Goal: Task Accomplishment & Management: Complete application form

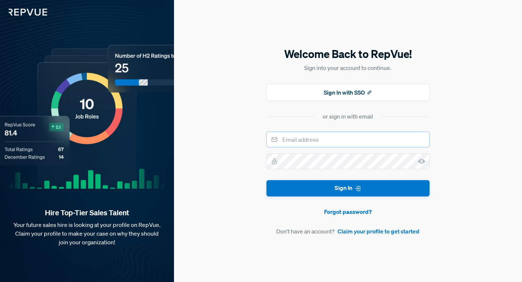
click at [325, 140] on input "email" at bounding box center [347, 140] width 163 height 16
click at [245, 128] on div "Welcome Back to RepVue! Sign into your account to continue. Sign In with SSO or…" at bounding box center [348, 141] width 348 height 282
click at [350, 233] on link "Claim your profile to get started" at bounding box center [379, 231] width 82 height 9
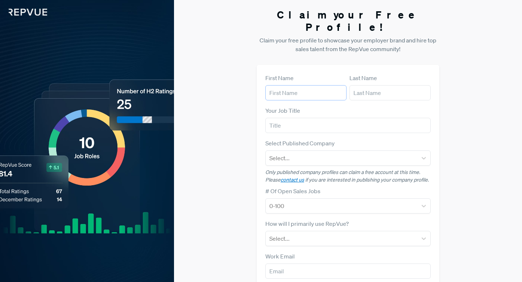
click at [308, 85] on input "text" at bounding box center [305, 92] width 81 height 15
type input "[PERSON_NAME]"
type input "Home"
type input "[EMAIL_ADDRESS][DOMAIN_NAME]"
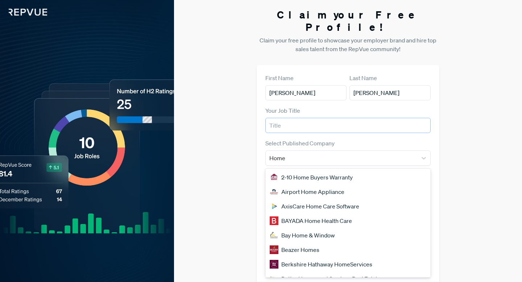
click at [307, 118] on input "text" at bounding box center [347, 125] width 165 height 15
type input "National Account Manager"
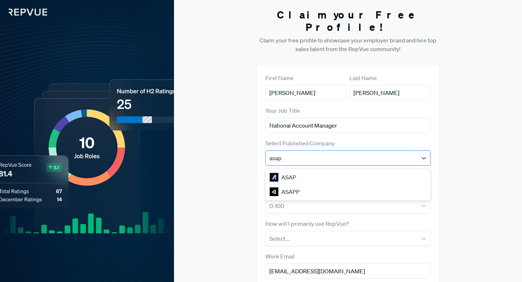
type input "ASAP Marketplace"
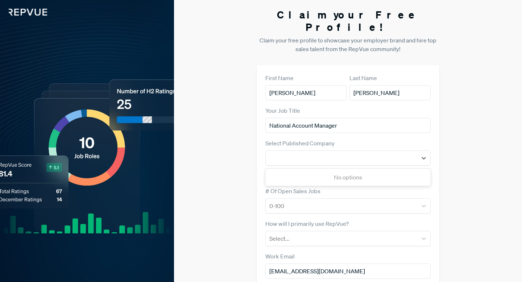
click at [454, 137] on div "Claim your Free Profile! Claim your free profile to showcase your employer bran…" at bounding box center [348, 182] width 348 height 365
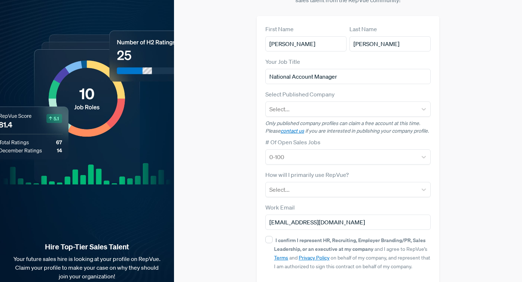
scroll to position [58, 0]
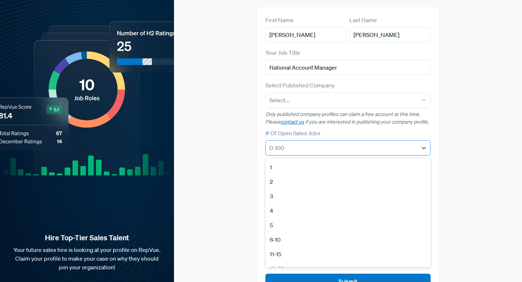
click at [339, 143] on div at bounding box center [341, 148] width 144 height 10
click at [463, 123] on div "Claim your Free Profile! Claim your free profile to showcase your employer bran…" at bounding box center [348, 124] width 348 height 365
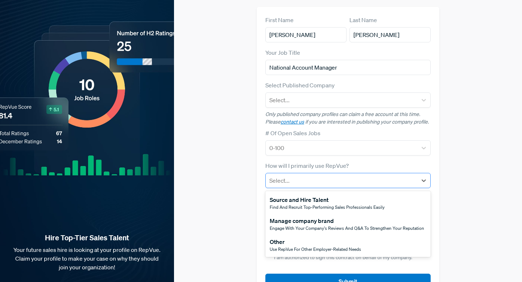
click at [375, 175] on div "Select..." at bounding box center [347, 180] width 165 height 15
click at [282, 237] on div "Other" at bounding box center [315, 241] width 91 height 9
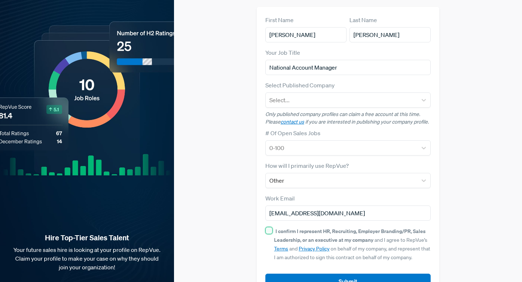
click at [269, 227] on input "I confirm I represent HR, Recruiting, Employer Branding/PR, Sales Leadership, o…" at bounding box center [268, 230] width 7 height 7
checkbox input "true"
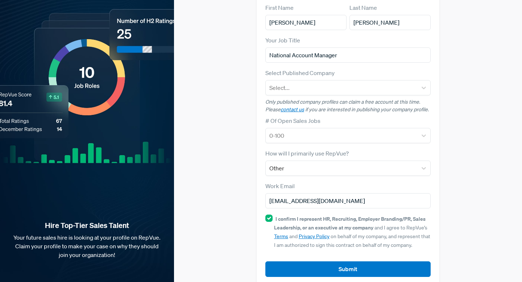
click at [314, 250] on article "Submit" at bounding box center [347, 263] width 165 height 27
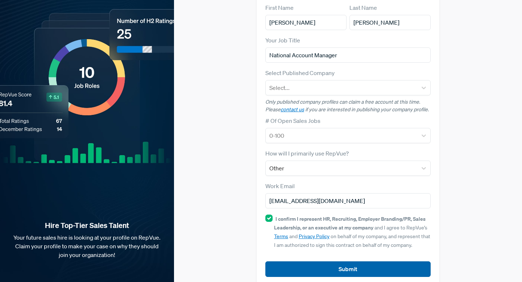
click at [310, 261] on button "Submit" at bounding box center [347, 269] width 165 height 16
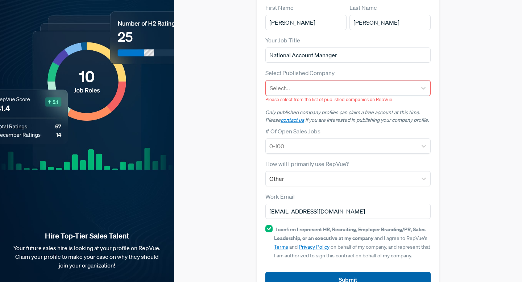
scroll to position [81, 0]
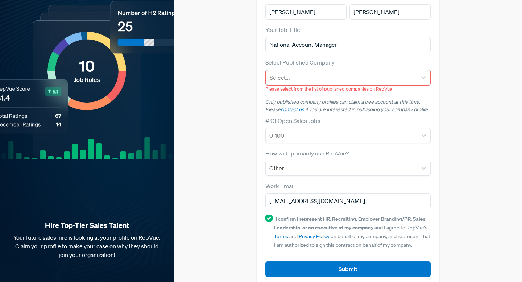
click at [319, 73] on div at bounding box center [342, 78] width 144 height 10
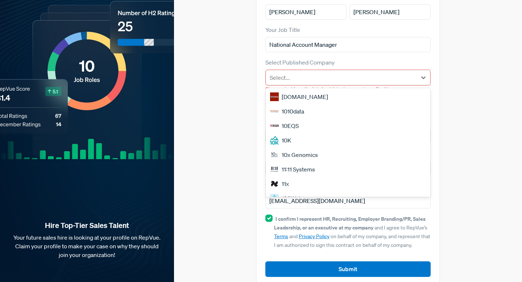
scroll to position [0, 0]
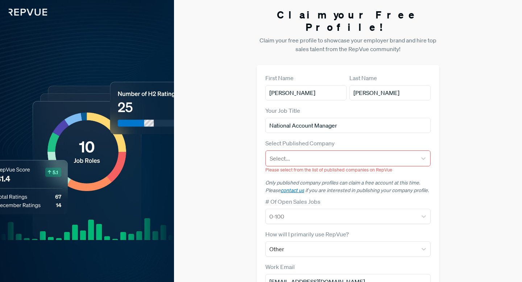
click at [37, 13] on img at bounding box center [23, 8] width 47 height 16
